Goal: Transaction & Acquisition: Purchase product/service

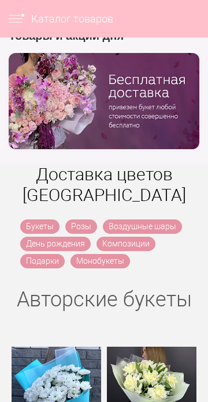
scroll to position [142, 0]
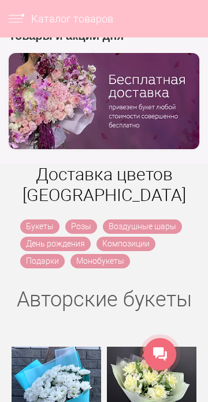
click at [82, 221] on link "Розы" at bounding box center [81, 227] width 32 height 14
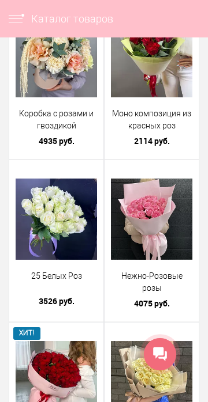
scroll to position [895, 0]
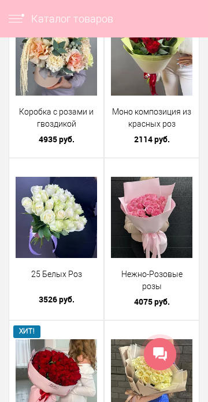
click at [165, 360] on icon at bounding box center [160, 355] width 14 height 14
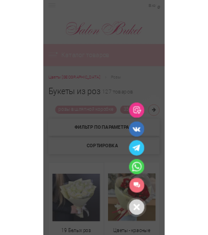
scroll to position [0, 0]
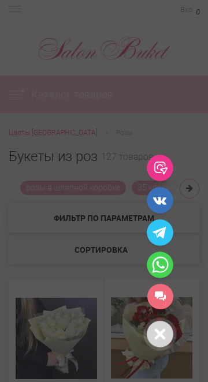
click at [162, 298] on link "[PERSON_NAME] НН" at bounding box center [160, 296] width 26 height 25
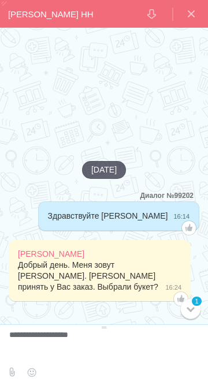
click at [116, 337] on textarea at bounding box center [102, 345] width 186 height 31
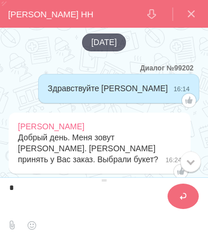
type textarea "**********"
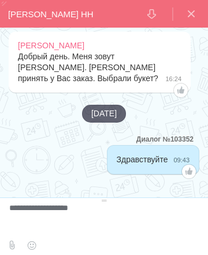
scroll to position [82, 0]
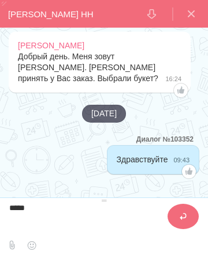
type textarea "********"
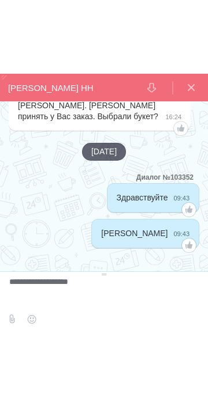
scroll to position [0, 0]
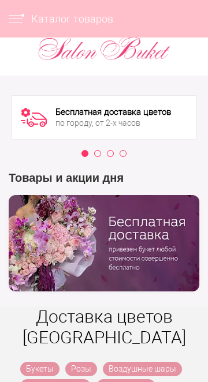
click at [81, 362] on link "Розы" at bounding box center [81, 369] width 32 height 14
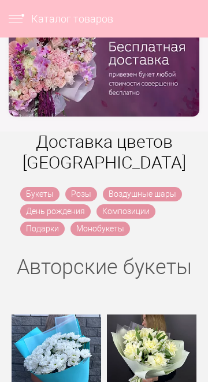
scroll to position [175, 0]
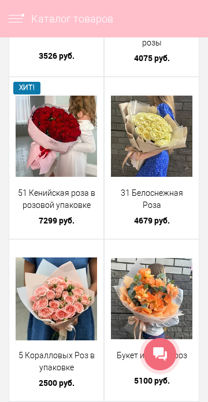
scroll to position [1139, 0]
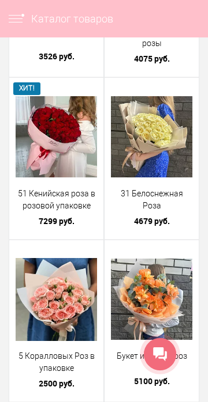
click at [157, 357] on icon at bounding box center [160, 355] width 14 height 14
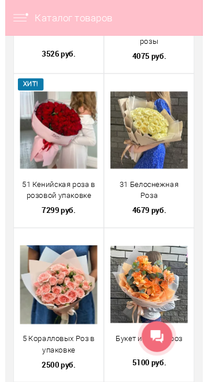
scroll to position [0, 0]
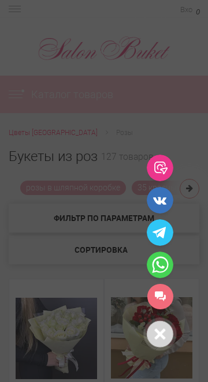
click at [161, 295] on link "[PERSON_NAME] НН" at bounding box center [160, 296] width 26 height 25
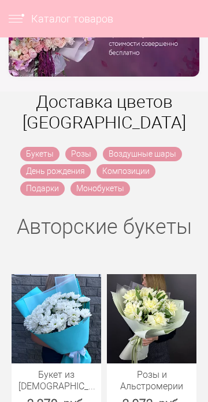
scroll to position [214, 0]
click at [32, 155] on link "Букеты" at bounding box center [39, 154] width 39 height 14
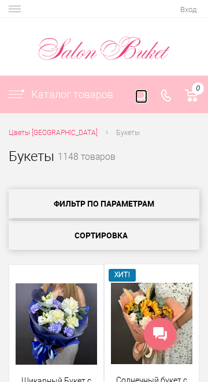
click at [140, 96] on icon at bounding box center [141, 95] width 12 height 12
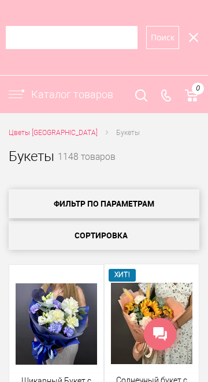
click at [46, 41] on input "search" at bounding box center [71, 37] width 131 height 23
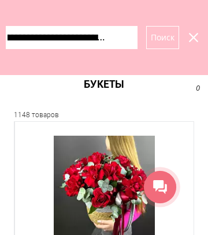
scroll to position [0, 69]
type input "**********"
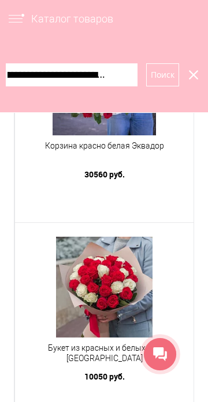
scroll to position [489, 0]
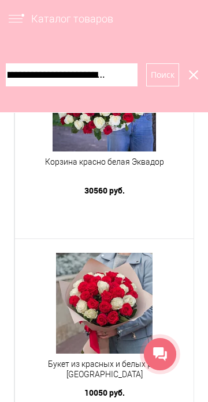
click at [183, 76] on icon at bounding box center [193, 75] width 21 height 21
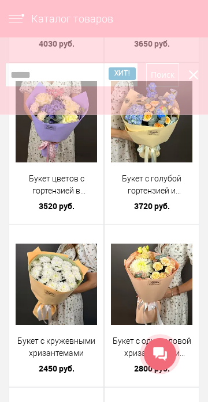
scroll to position [0, 0]
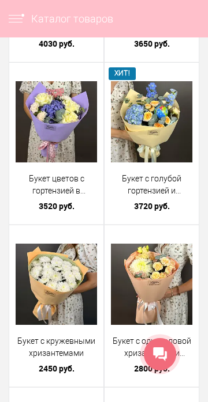
click at [172, 359] on div at bounding box center [160, 354] width 32 height 32
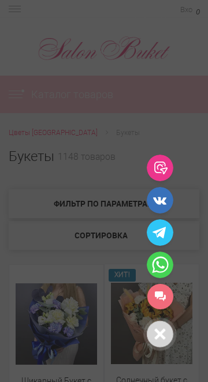
click at [165, 303] on link "[PERSON_NAME] НН" at bounding box center [160, 296] width 26 height 25
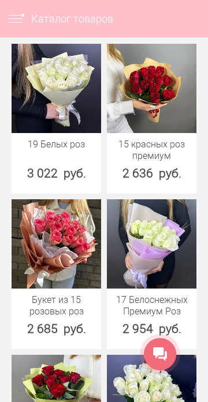
scroll to position [2631, 0]
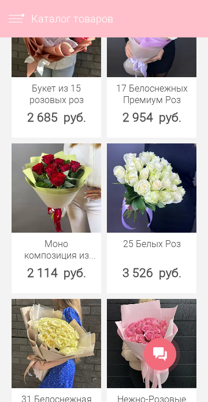
click at [175, 360] on div at bounding box center [160, 354] width 32 height 32
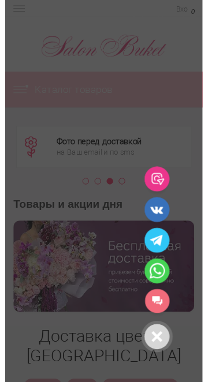
scroll to position [0, 0]
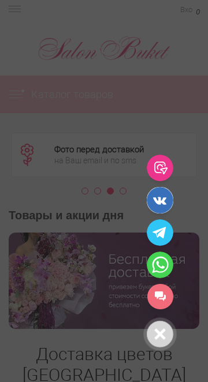
click at [163, 196] on icon at bounding box center [159, 200] width 27 height 27
click at [165, 266] on icon at bounding box center [159, 264] width 27 height 27
click at [160, 294] on link "[PERSON_NAME] НН" at bounding box center [160, 296] width 26 height 25
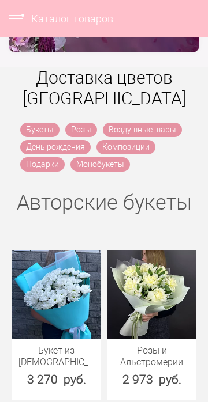
scroll to position [239, 0]
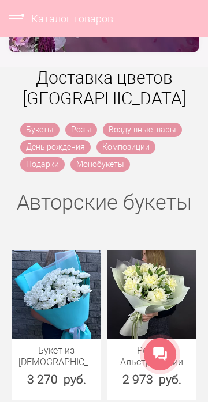
click at [163, 349] on icon at bounding box center [160, 355] width 14 height 14
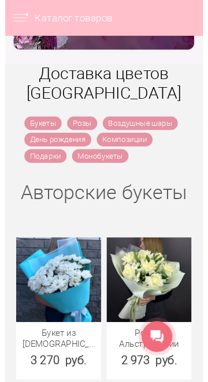
scroll to position [0, 0]
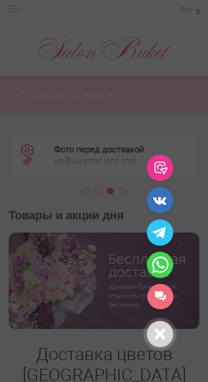
click at [161, 295] on link "[PERSON_NAME] НН" at bounding box center [160, 296] width 26 height 25
